Goal: Task Accomplishment & Management: Use online tool/utility

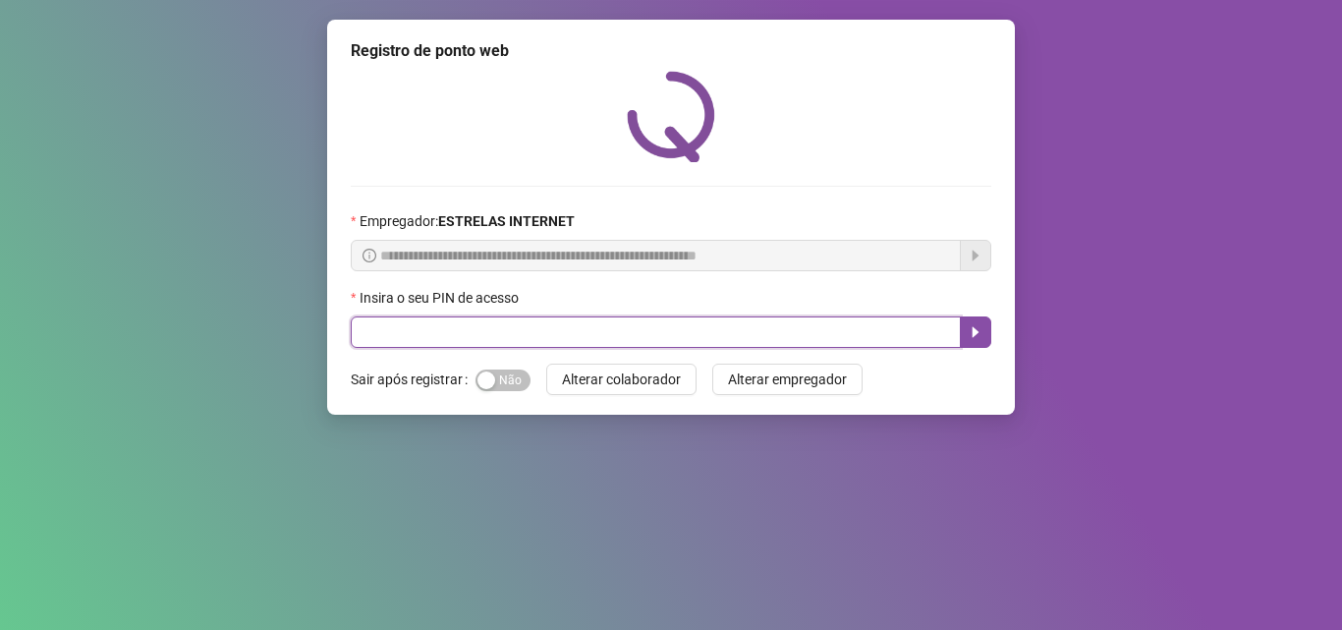
click at [445, 331] on input "text" at bounding box center [656, 331] width 610 height 31
type input "*****"
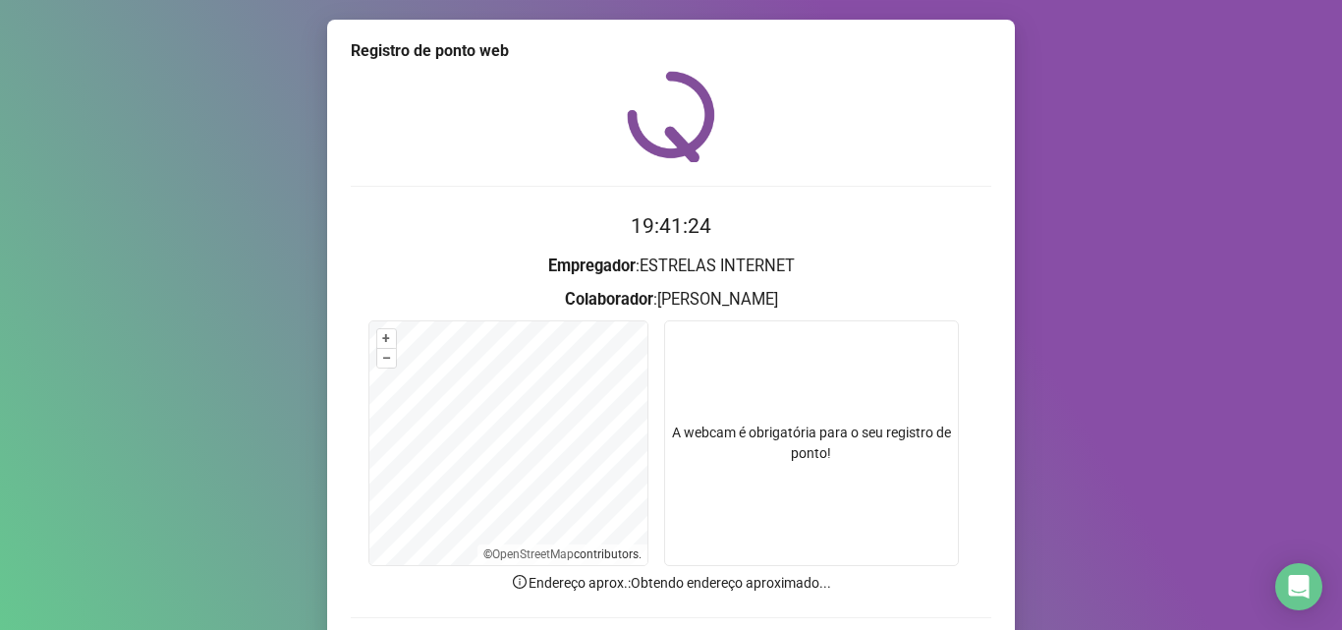
scroll to position [138, 0]
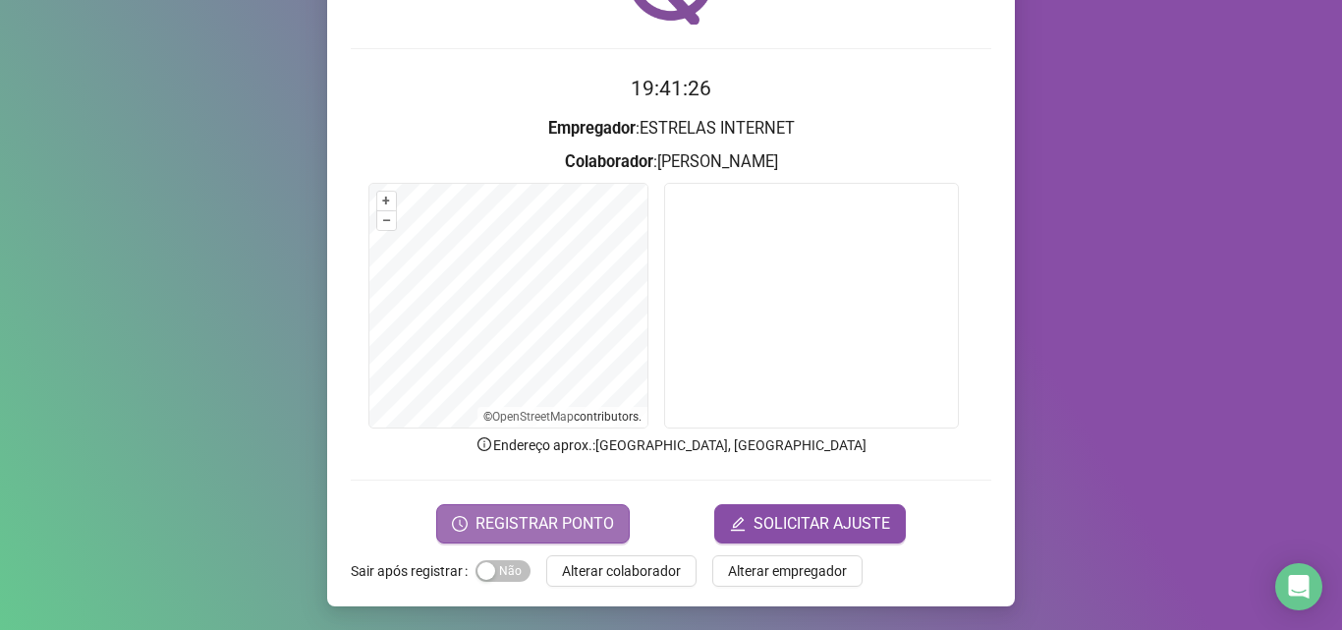
click at [507, 522] on span "REGISTRAR PONTO" at bounding box center [545, 524] width 139 height 24
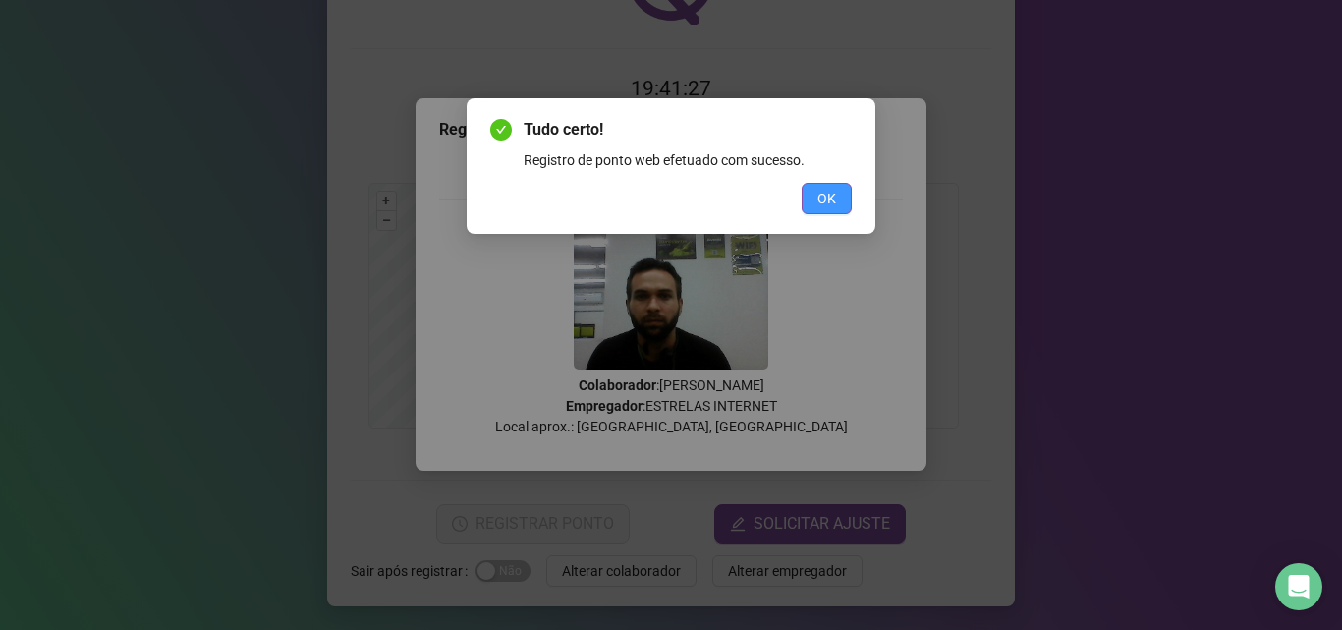
click at [820, 193] on span "OK" at bounding box center [827, 199] width 19 height 22
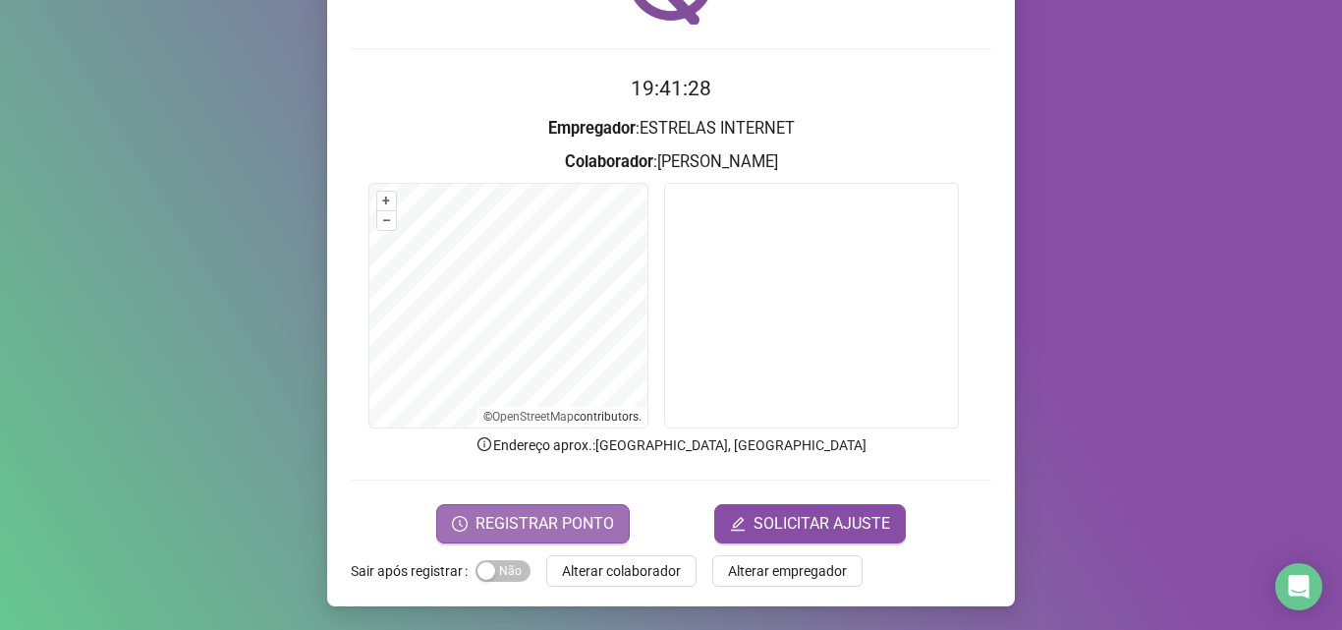
click at [508, 514] on span "REGISTRAR PONTO" at bounding box center [545, 524] width 139 height 24
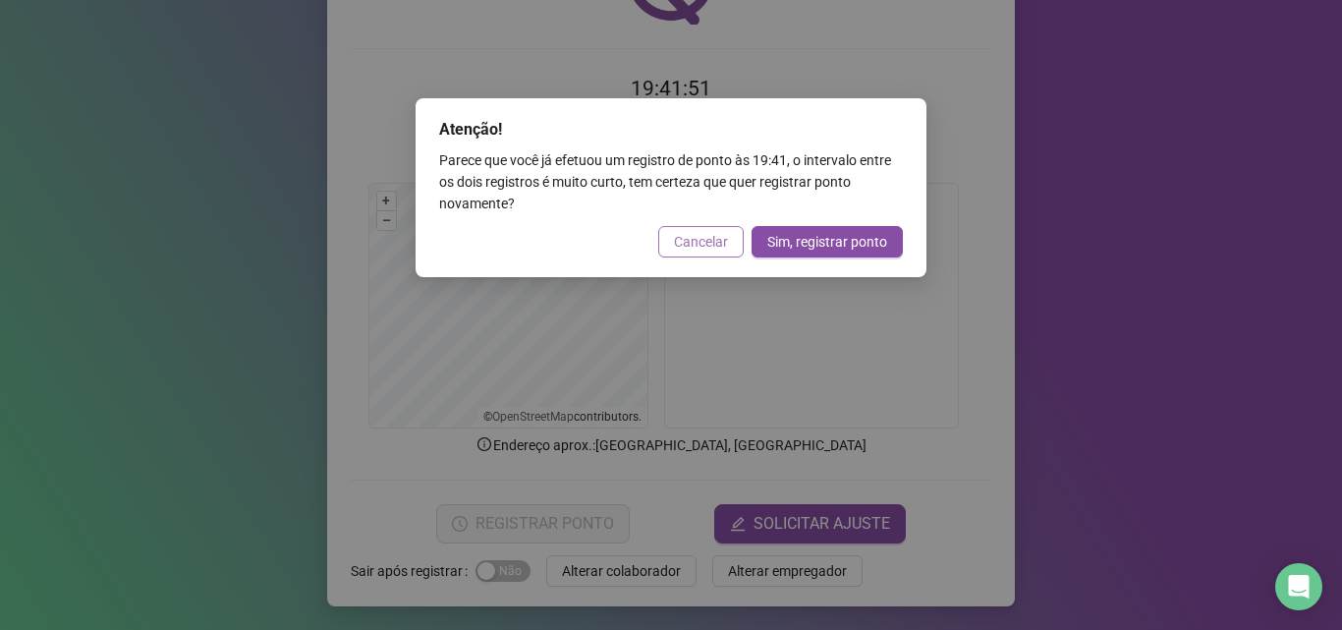
click at [708, 244] on span "Cancelar" at bounding box center [701, 242] width 54 height 22
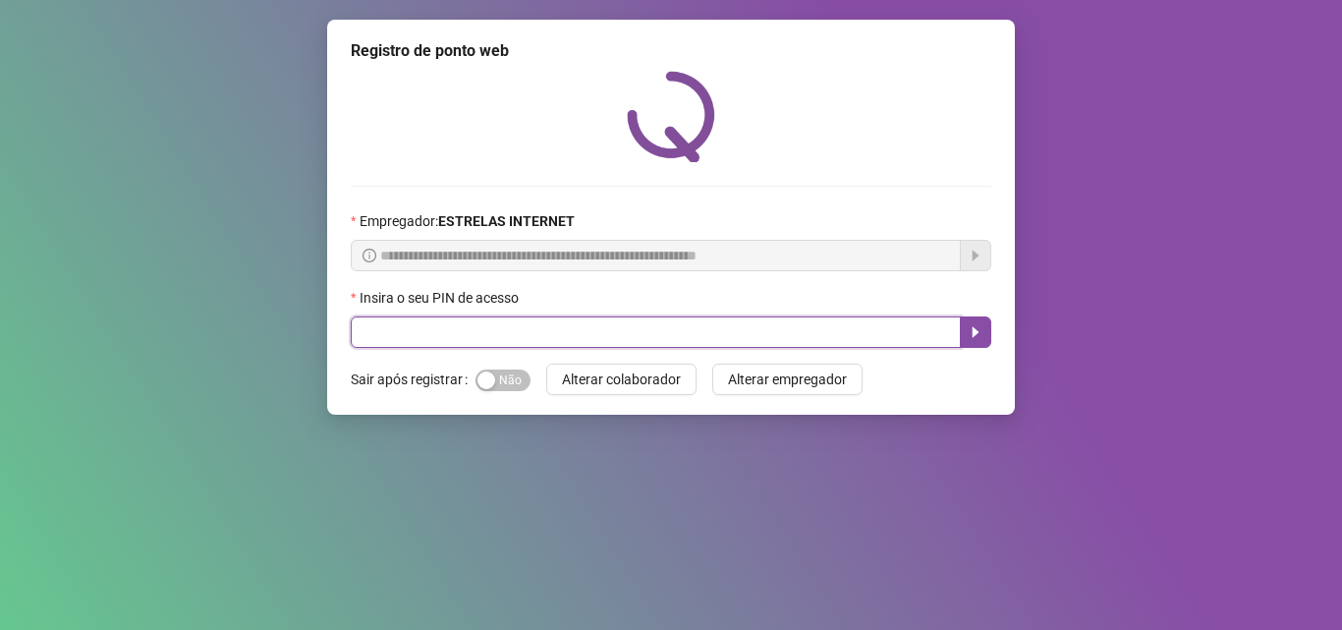
click at [562, 327] on input "text" at bounding box center [656, 331] width 610 height 31
type input "*****"
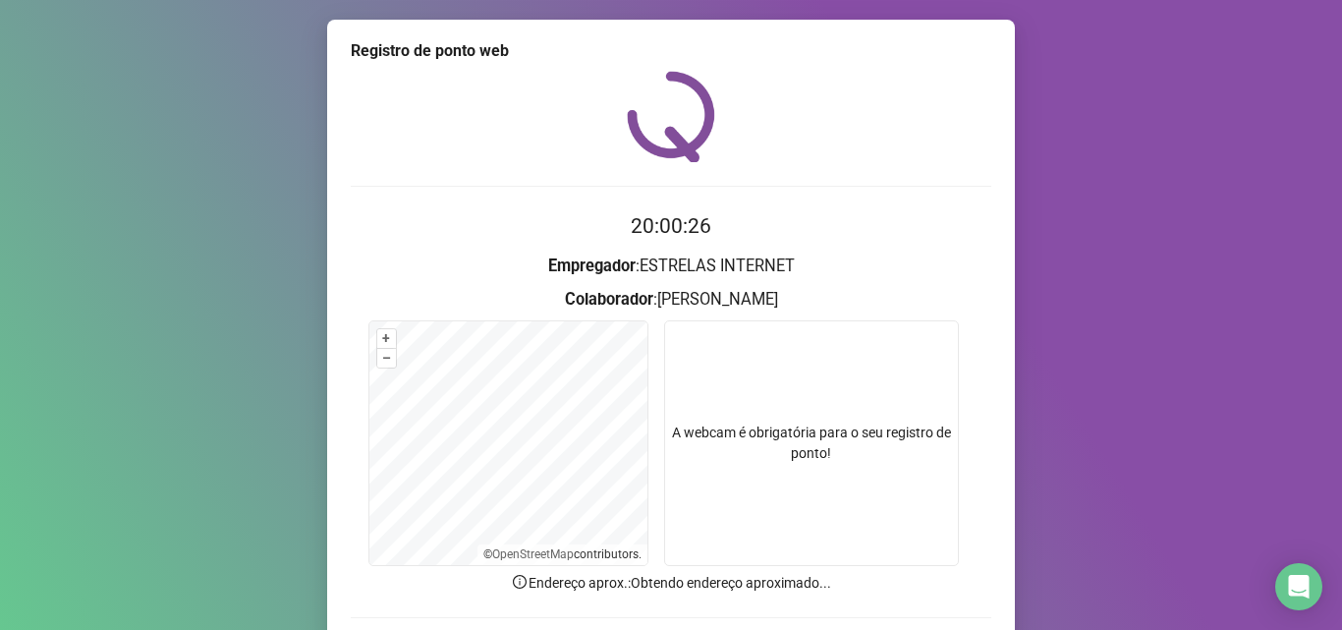
scroll to position [138, 0]
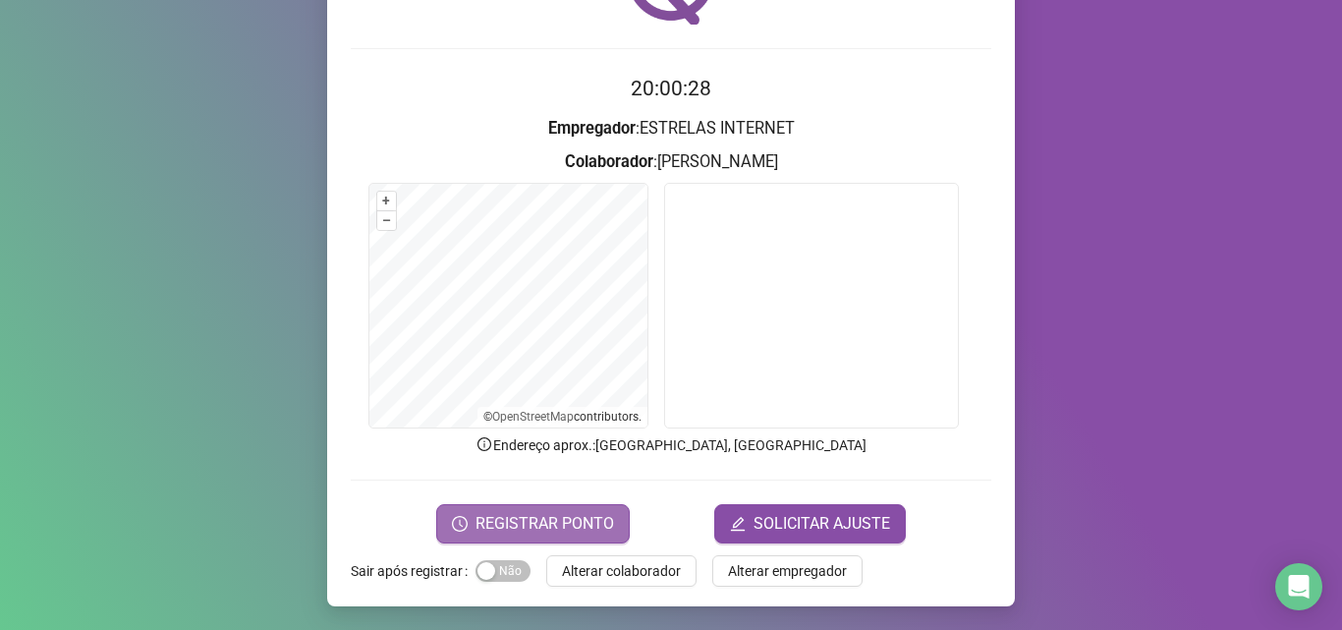
click at [490, 520] on span "REGISTRAR PONTO" at bounding box center [545, 524] width 139 height 24
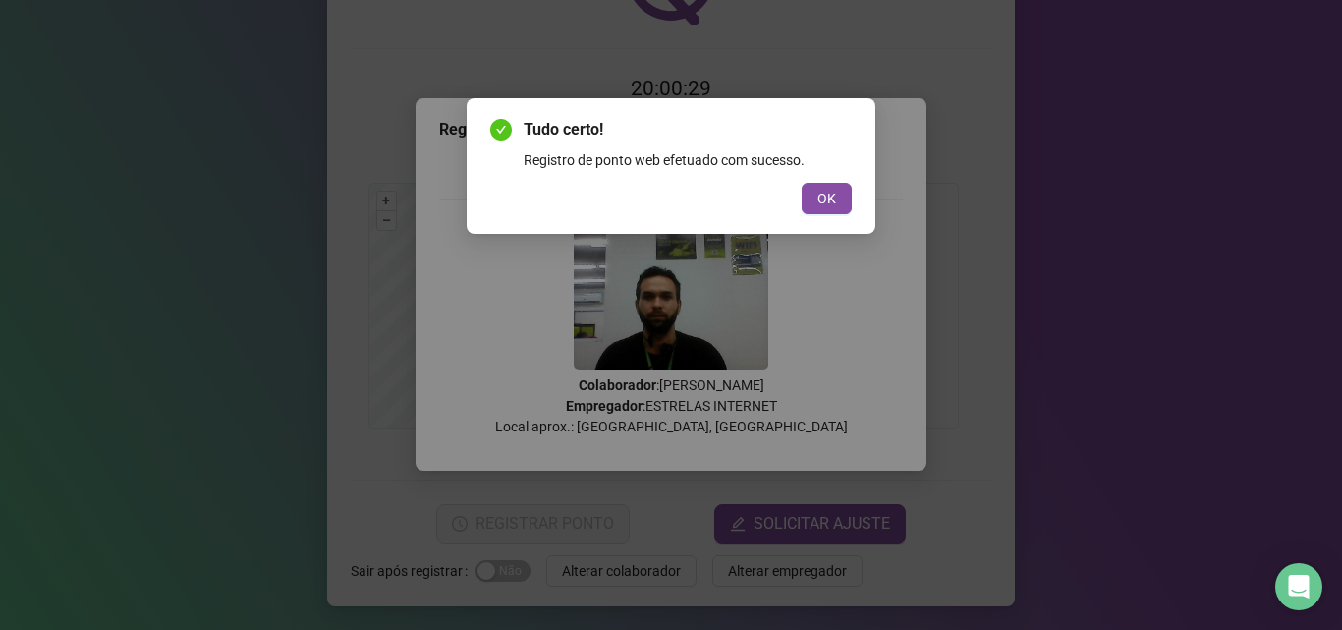
drag, startPoint x: 816, startPoint y: 198, endPoint x: 589, endPoint y: 371, distance: 286.0
click at [817, 198] on button "OK" at bounding box center [827, 198] width 50 height 31
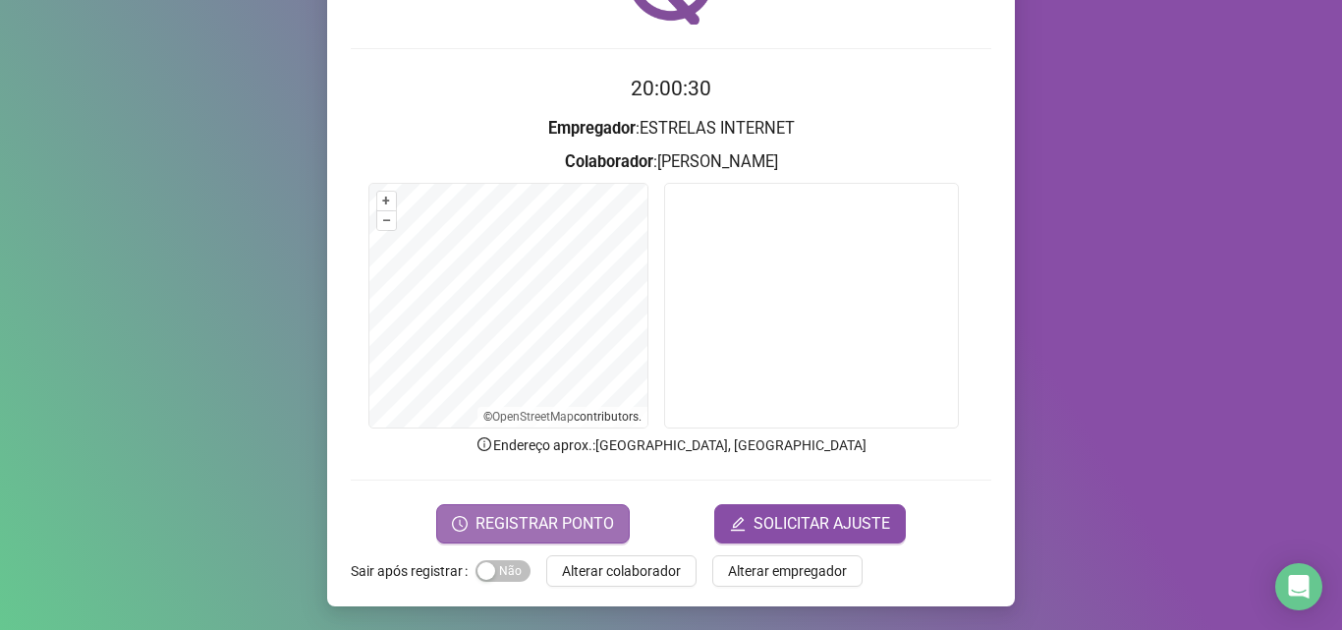
click at [498, 509] on button "REGISTRAR PONTO" at bounding box center [533, 523] width 194 height 39
